Goal: Find specific page/section: Find specific page/section

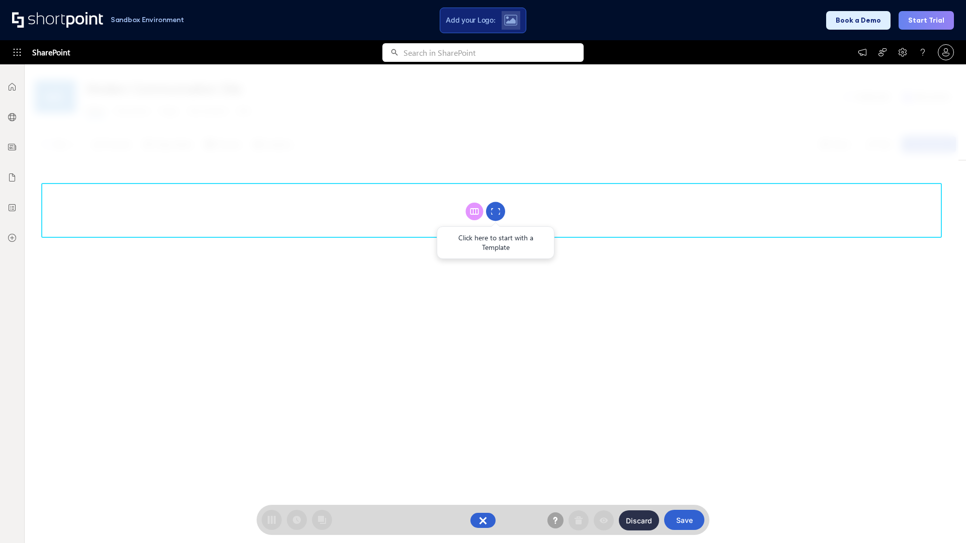
click at [495, 211] on circle at bounding box center [495, 211] width 19 height 19
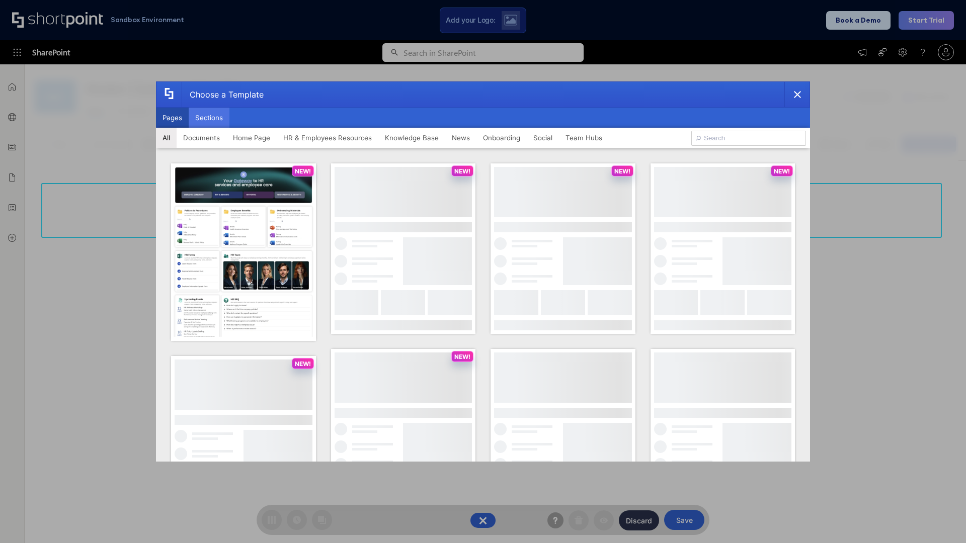
click at [209, 118] on button "Sections" at bounding box center [209, 118] width 41 height 20
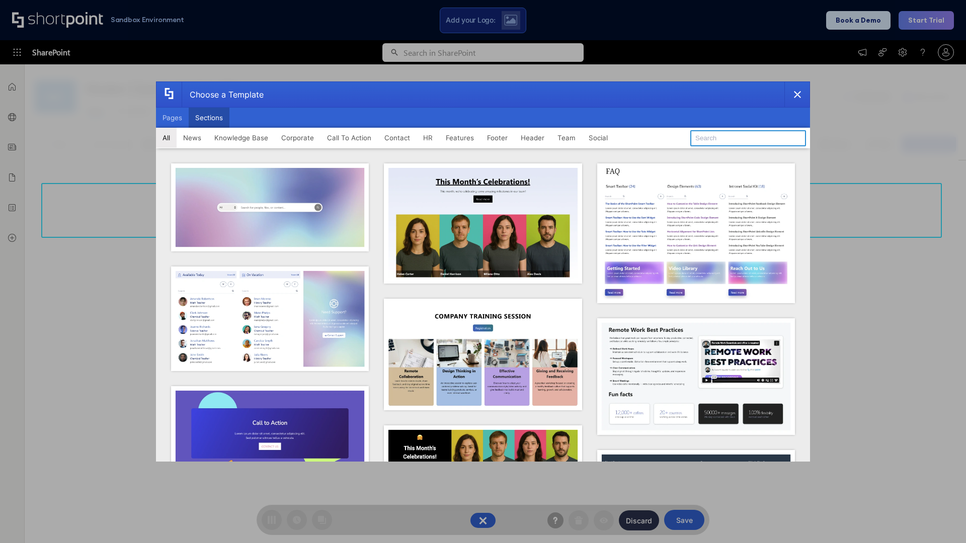
type input "FAQ 5"
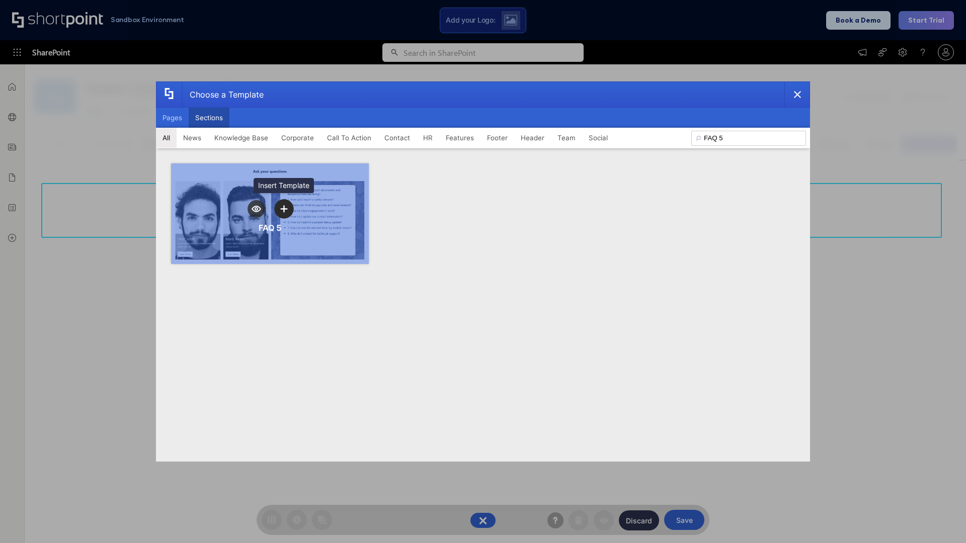
click at [284, 209] on icon "template selector" at bounding box center [283, 208] width 7 height 7
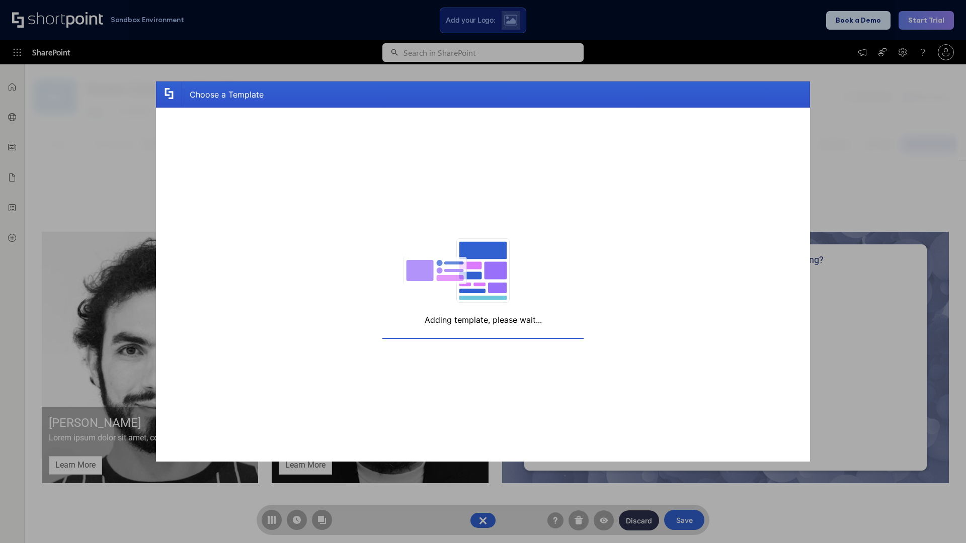
scroll to position [8, 8]
